Goal: Task Accomplishment & Management: Manage account settings

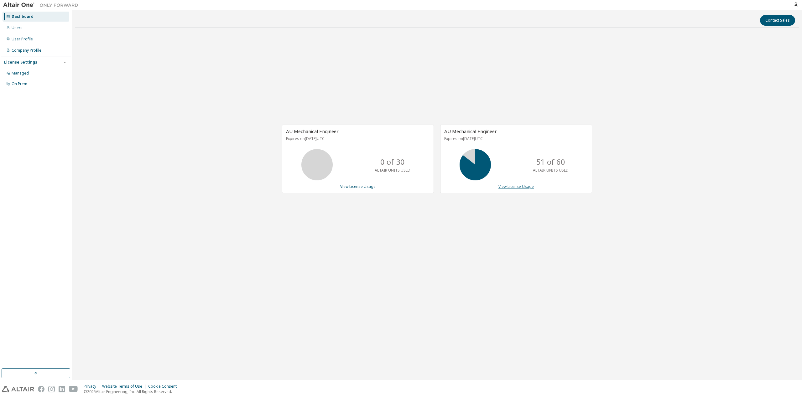
click at [500, 188] on link "View License Usage" at bounding box center [515, 186] width 35 height 5
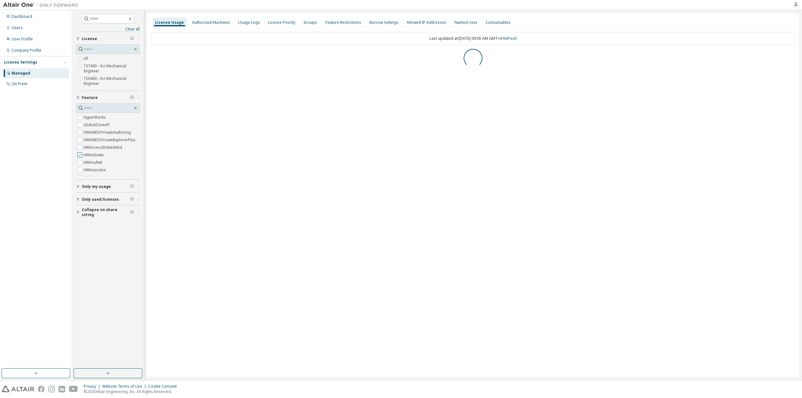
click at [102, 154] on label "HWActivate" at bounding box center [94, 155] width 21 height 8
click at [101, 156] on span "Collapse on share string" at bounding box center [106, 157] width 49 height 10
click at [86, 168] on label "Yes" at bounding box center [88, 167] width 8 height 8
click at [92, 197] on span "Only used licenses" at bounding box center [100, 199] width 37 height 5
click at [92, 187] on span "Only my usage" at bounding box center [96, 186] width 29 height 5
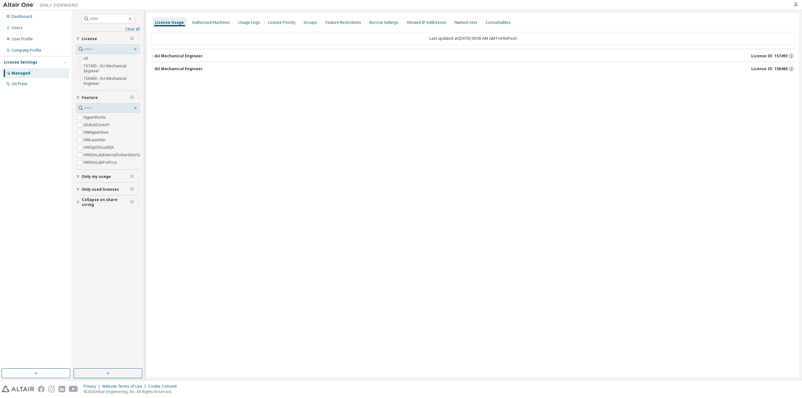
click at [86, 177] on span "Only my usage" at bounding box center [96, 176] width 29 height 5
click at [46, 222] on div "Dashboard Users User Profile Company Profile License Settings Managed On Prem" at bounding box center [36, 189] width 70 height 357
click at [511, 41] on div "Last updated at: Tue 2025-09-30 09:05 AM GMT+9 Refresh" at bounding box center [473, 38] width 644 height 13
click at [517, 40] on link "Refresh" at bounding box center [510, 38] width 14 height 5
click at [168, 59] on button "AU Mechanical Engineer License ID: 157493" at bounding box center [473, 56] width 644 height 14
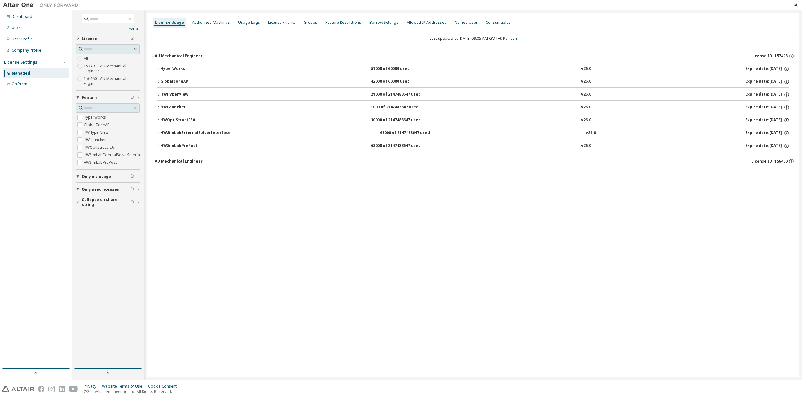
click at [182, 119] on div "HWOptiStructFEA" at bounding box center [188, 120] width 56 height 6
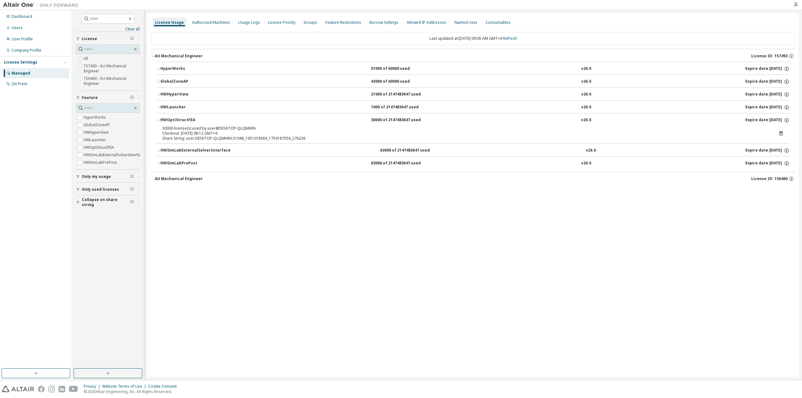
click at [182, 119] on div "HWOptiStructFEA" at bounding box center [188, 120] width 56 height 6
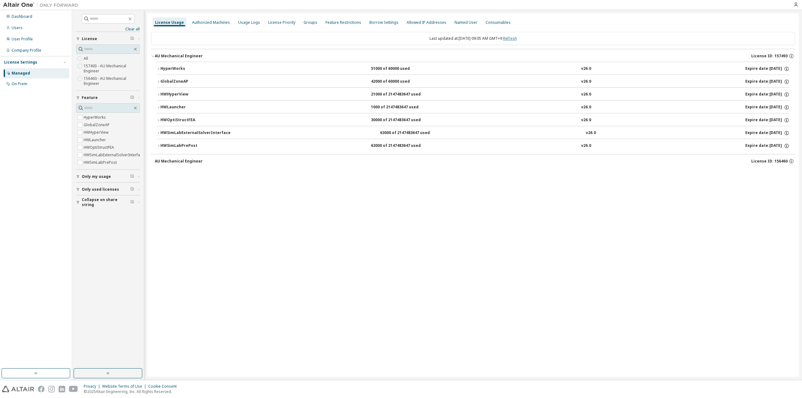
click at [517, 38] on link "Refresh" at bounding box center [510, 38] width 14 height 5
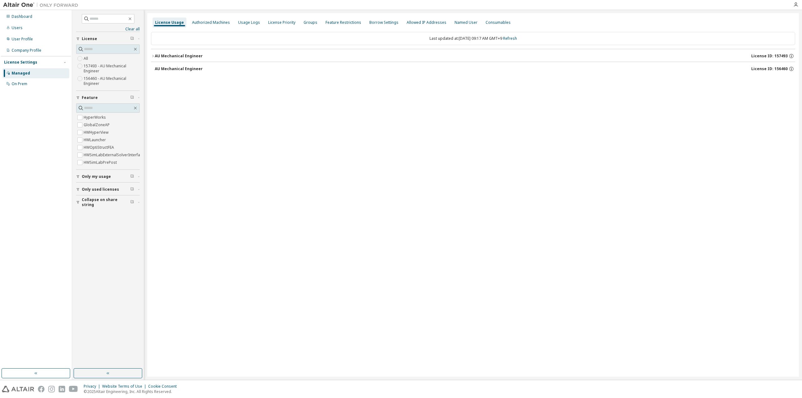
click at [517, 37] on link "Refresh" at bounding box center [510, 38] width 14 height 5
click at [189, 67] on div "AU Mechanical Engineer" at bounding box center [179, 68] width 48 height 5
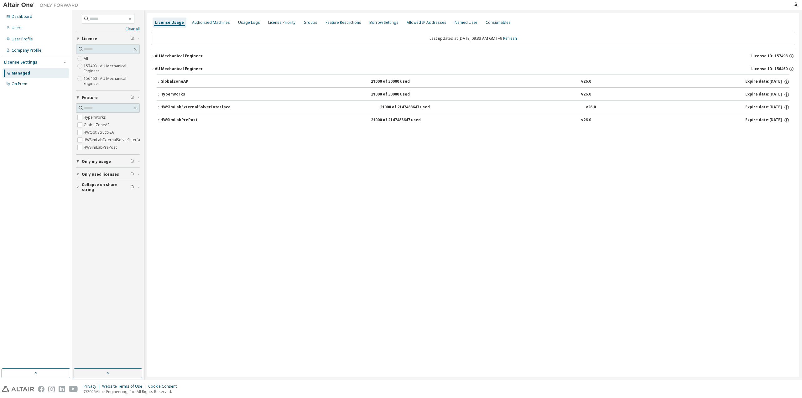
click at [189, 67] on div "AU Mechanical Engineer" at bounding box center [179, 68] width 48 height 5
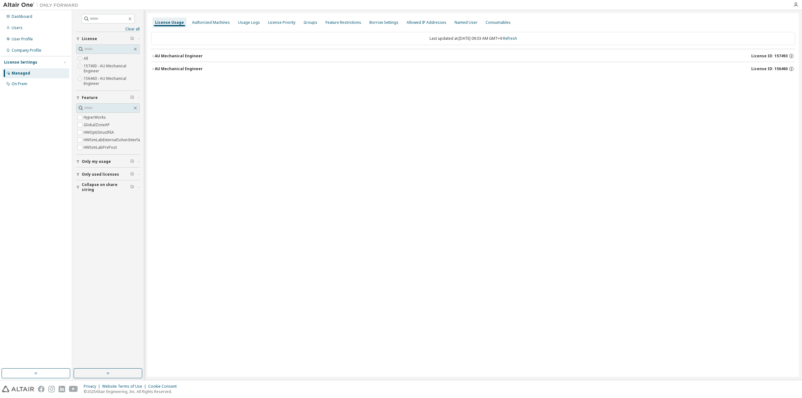
click at [187, 56] on div "AU Mechanical Engineer" at bounding box center [179, 56] width 48 height 5
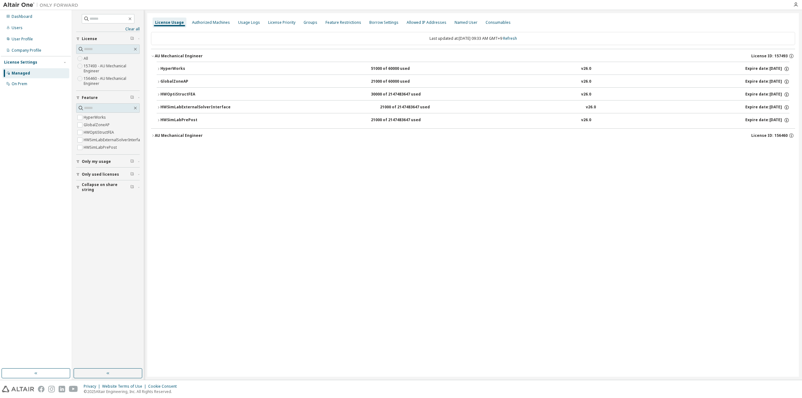
click at [179, 105] on div "HWSimLabExternalSolverInterface" at bounding box center [195, 108] width 70 height 6
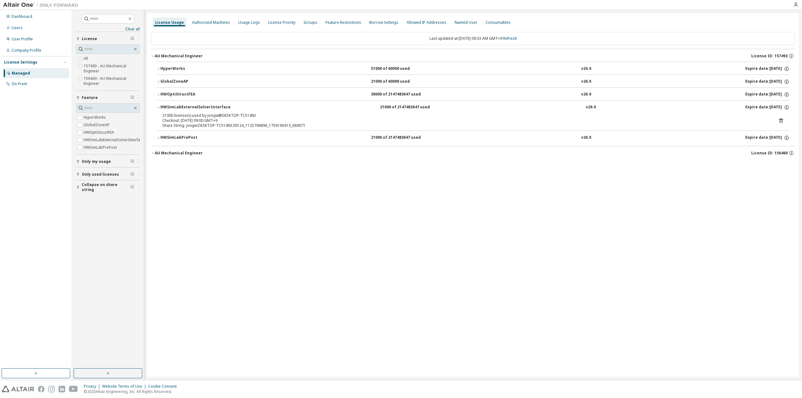
click at [179, 105] on div "HWSimLabExternalSolverInterface" at bounding box center [195, 108] width 70 height 6
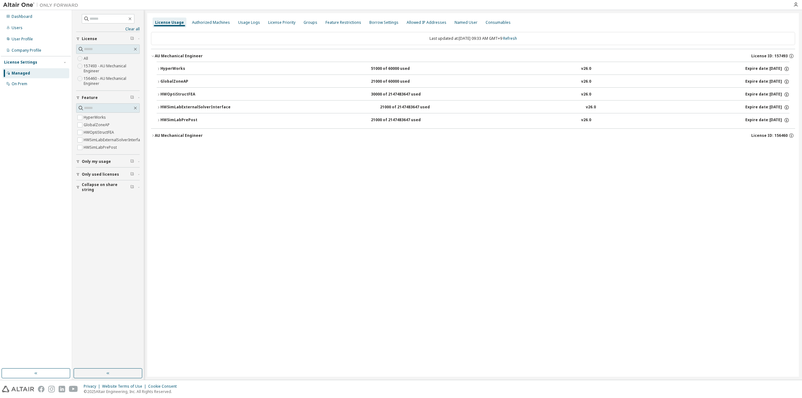
click at [174, 82] on div "GlobalZoneAP" at bounding box center [188, 82] width 56 height 6
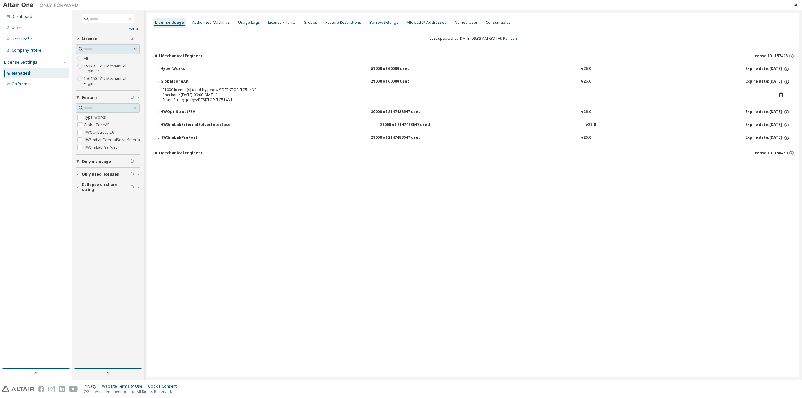
click at [174, 82] on div "GlobalZoneAP" at bounding box center [188, 82] width 56 height 6
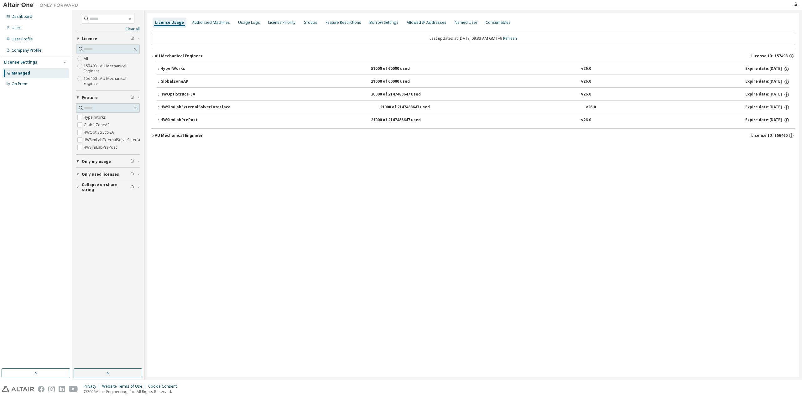
click at [174, 67] on div "HyperWorks" at bounding box center [188, 69] width 56 height 6
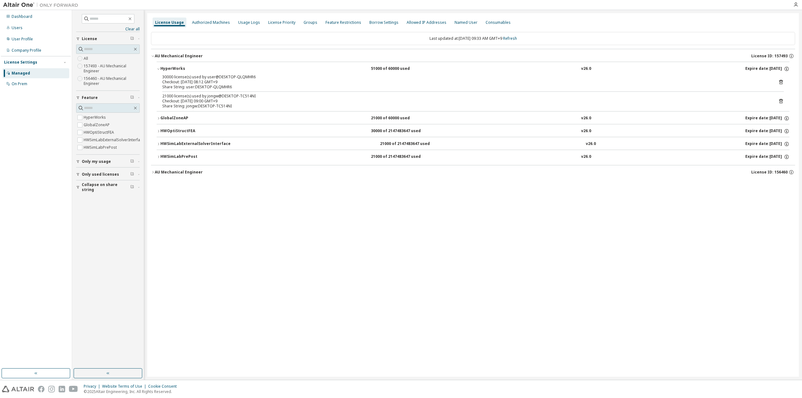
click at [174, 67] on div "HyperWorks" at bounding box center [188, 69] width 56 height 6
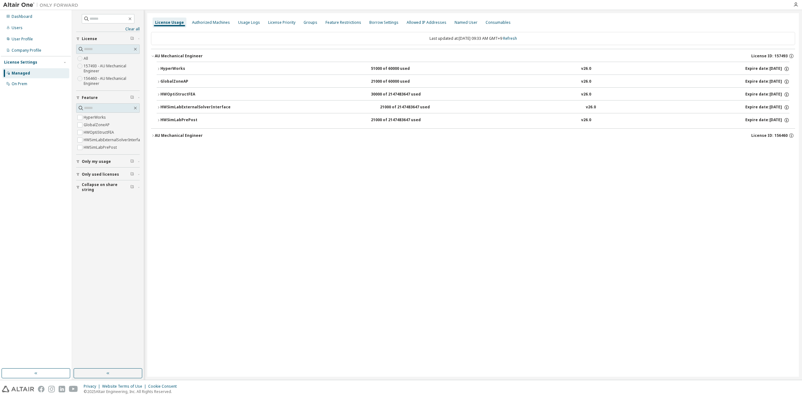
click at [183, 135] on div "AU Mechanical Engineer" at bounding box center [179, 135] width 48 height 5
